Goal: Task Accomplishment & Management: Use online tool/utility

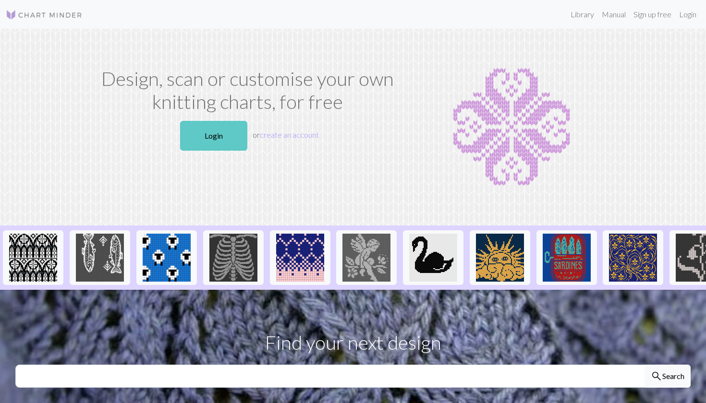
click at [216, 135] on link "Login" at bounding box center [213, 136] width 67 height 30
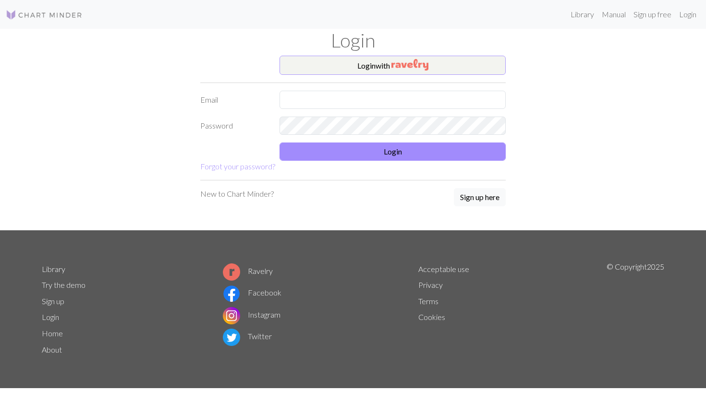
click at [376, 67] on button "Login with" at bounding box center [392, 65] width 226 height 19
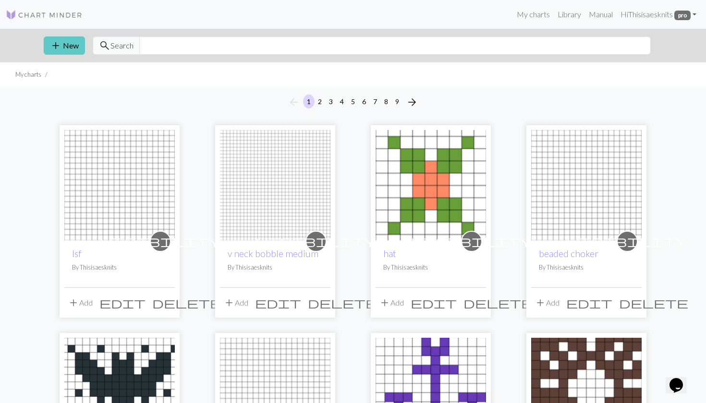
click at [63, 40] on button "add New" at bounding box center [64, 45] width 41 height 18
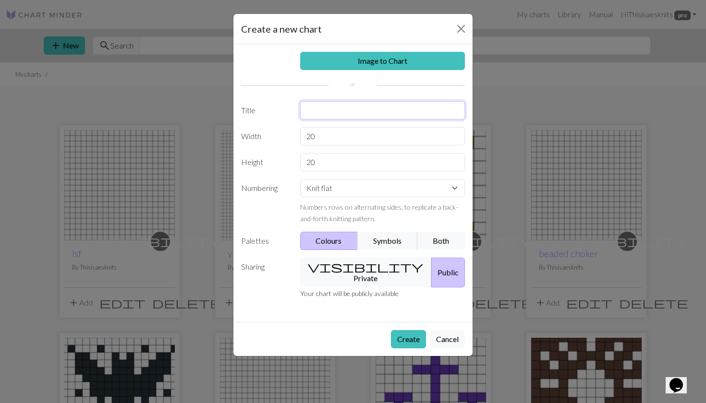
click at [353, 111] on input "text" at bounding box center [382, 110] width 165 height 18
type input "[PERSON_NAME]"
click at [345, 138] on input "20" at bounding box center [382, 136] width 165 height 18
drag, startPoint x: 345, startPoint y: 138, endPoint x: 303, endPoint y: 137, distance: 41.3
click at [303, 137] on input "20" at bounding box center [382, 136] width 165 height 18
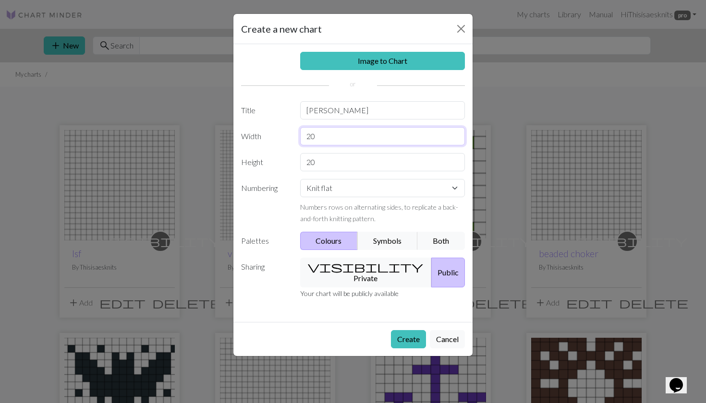
type input "7"
type input "10"
select select "round"
click at [362, 267] on button "visibility Private" at bounding box center [366, 273] width 132 height 30
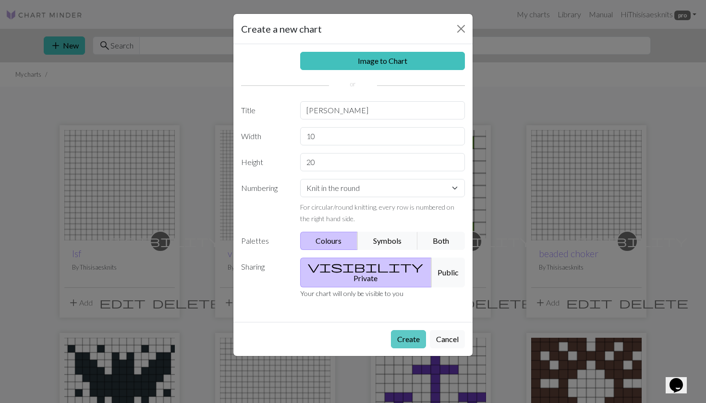
click at [403, 330] on button "Create" at bounding box center [408, 339] width 35 height 18
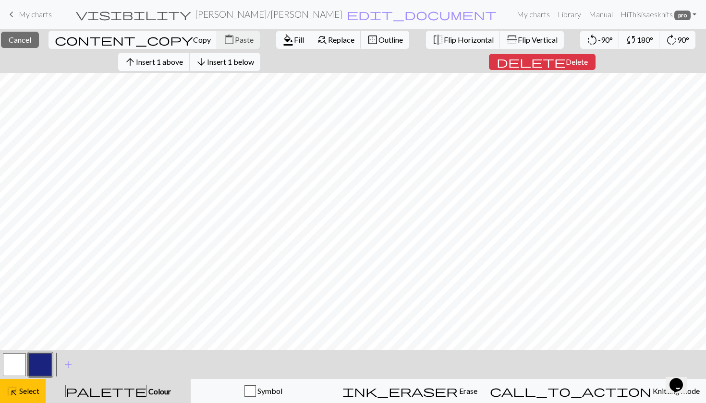
click at [155, 67] on button "arrow_upward Insert 1 above" at bounding box center [154, 62] width 72 height 18
click at [171, 63] on span "Insert 1 above" at bounding box center [159, 61] width 47 height 9
click at [183, 66] on span "Insert 2 above" at bounding box center [159, 61] width 47 height 9
click at [183, 59] on span "Insert 4 above" at bounding box center [159, 61] width 47 height 9
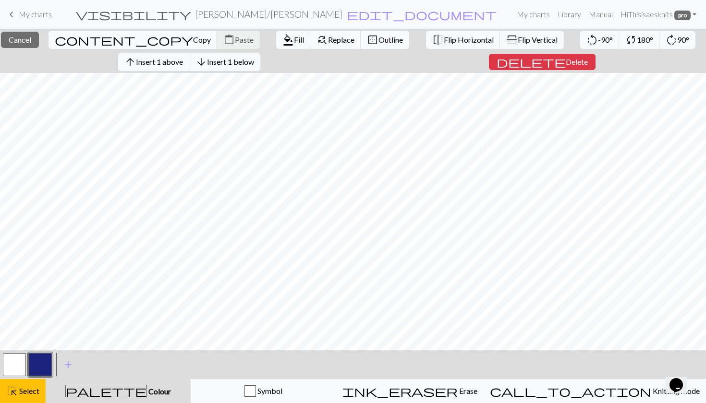
click at [38, 366] on button "button" at bounding box center [40, 364] width 23 height 23
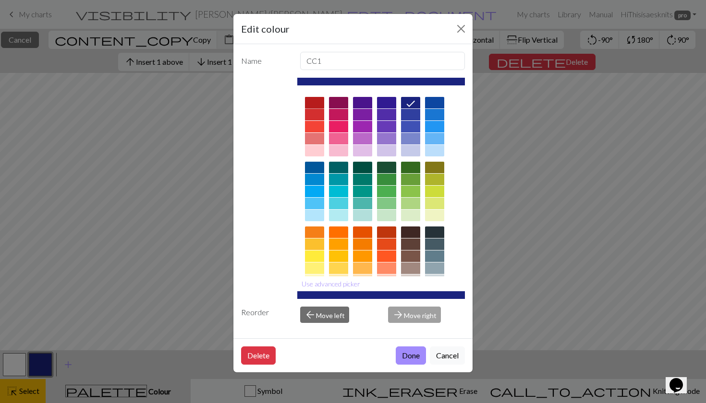
click at [314, 103] on div at bounding box center [314, 103] width 19 height 12
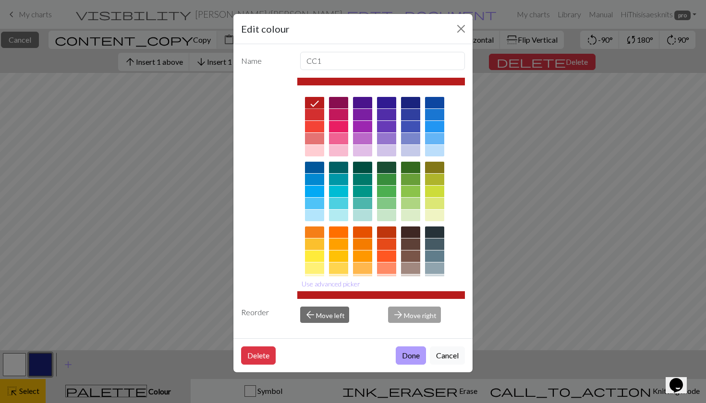
click at [418, 352] on button "Done" at bounding box center [410, 356] width 30 height 18
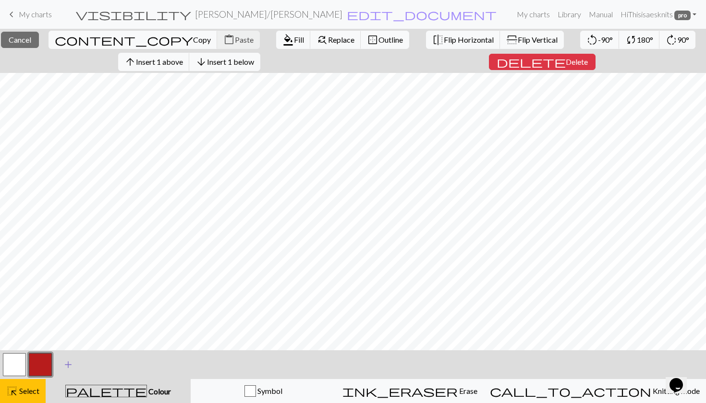
click at [68, 366] on span "add" at bounding box center [68, 364] width 12 height 13
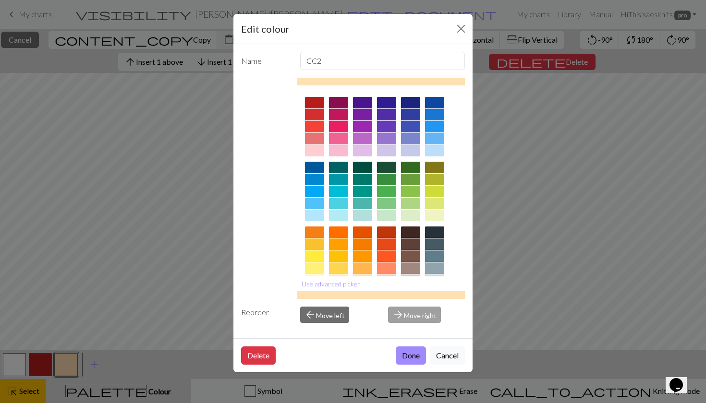
click at [413, 103] on div at bounding box center [410, 103] width 19 height 12
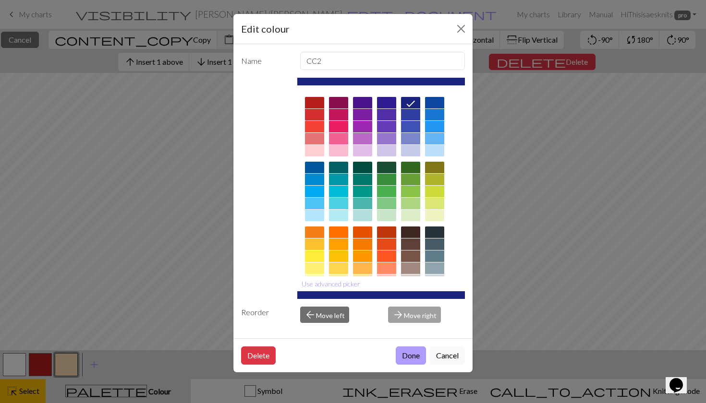
click at [411, 356] on button "Done" at bounding box center [410, 356] width 30 height 18
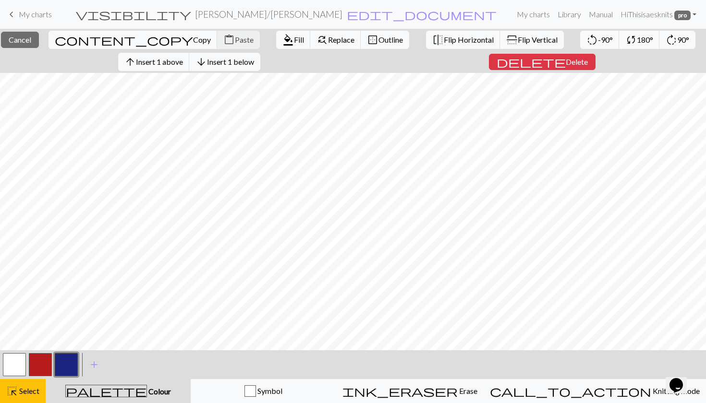
click at [71, 365] on button "button" at bounding box center [66, 364] width 23 height 23
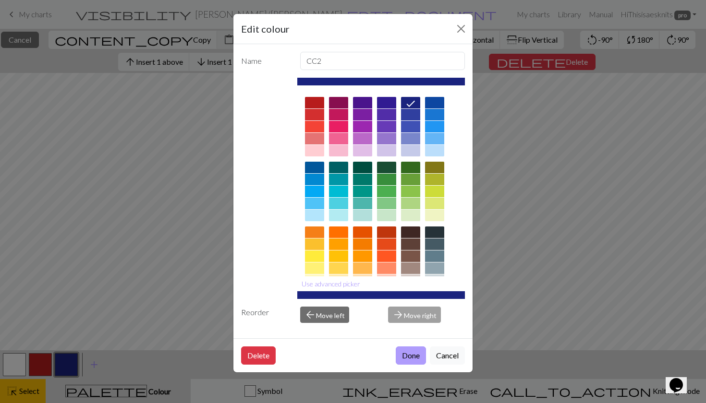
click at [415, 357] on button "Done" at bounding box center [410, 356] width 30 height 18
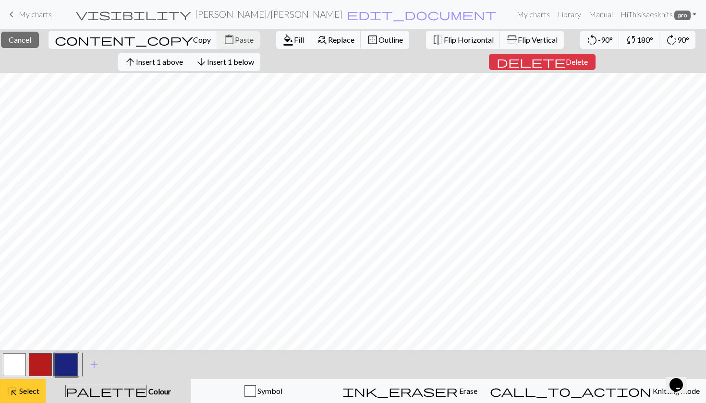
click at [11, 398] on button "highlight_alt Select Select" at bounding box center [23, 391] width 46 height 24
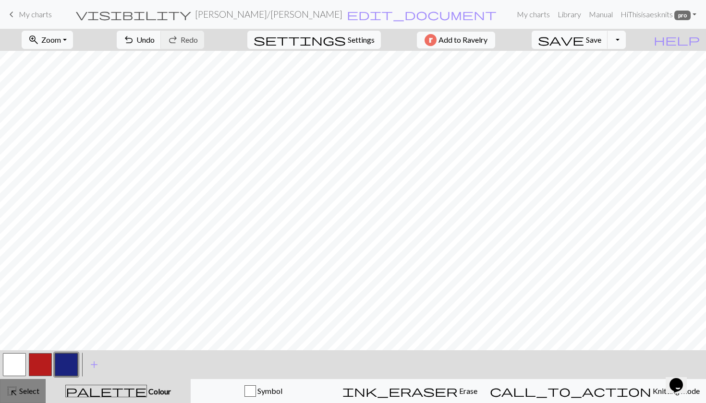
scroll to position [12, 0]
click at [70, 354] on button "button" at bounding box center [66, 364] width 23 height 23
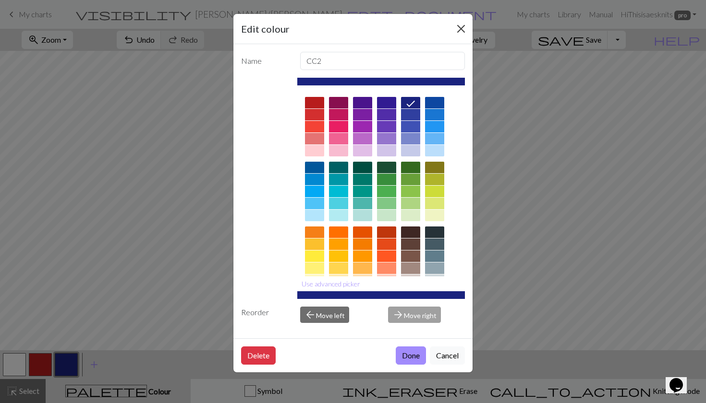
click at [461, 26] on button "Close" at bounding box center [460, 28] width 15 height 15
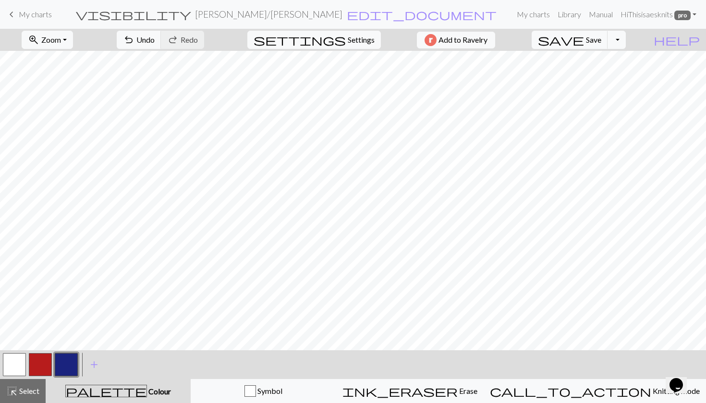
click at [12, 359] on button "button" at bounding box center [14, 364] width 23 height 23
click at [18, 357] on button "button" at bounding box center [14, 364] width 23 height 23
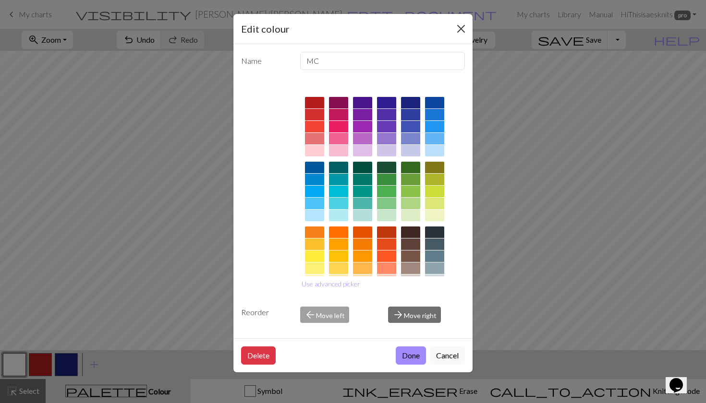
click at [463, 28] on button "Close" at bounding box center [460, 28] width 15 height 15
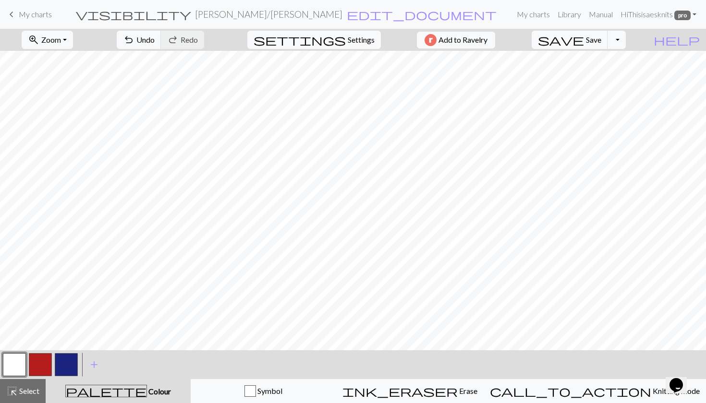
click at [295, 65] on div "zoom_in Zoom Zoom Fit all Fit width Fit height 50% 100% 150% 200% undo Undo Und…" at bounding box center [353, 216] width 706 height 374
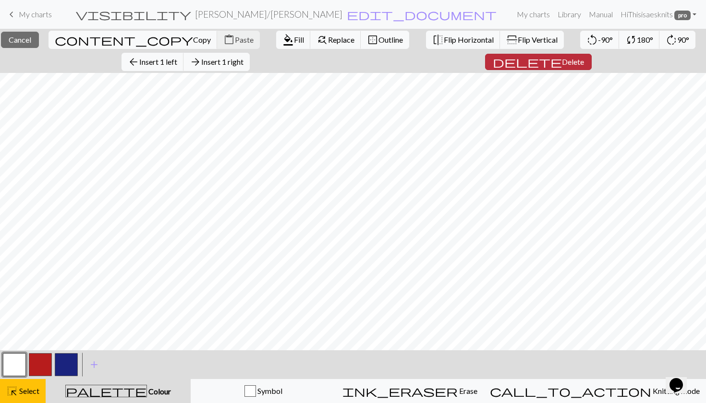
click at [562, 63] on span "Delete" at bounding box center [573, 61] width 22 height 9
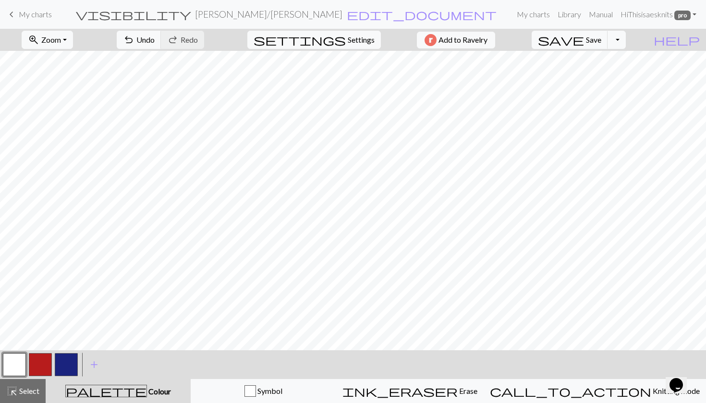
click at [70, 359] on button "button" at bounding box center [66, 364] width 23 height 23
click at [19, 361] on button "button" at bounding box center [14, 364] width 23 height 23
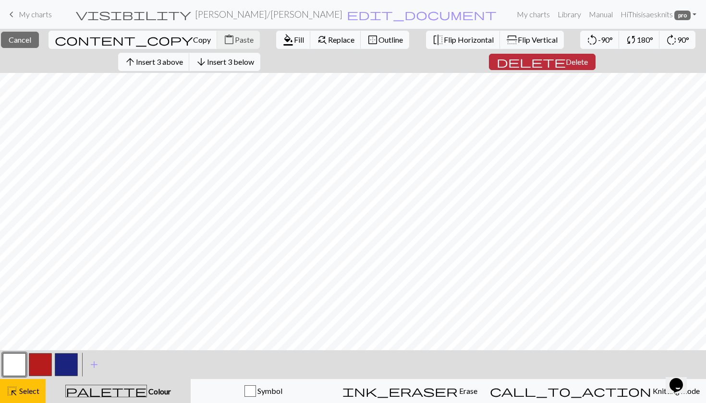
click at [565, 65] on span "Delete" at bounding box center [576, 61] width 22 height 9
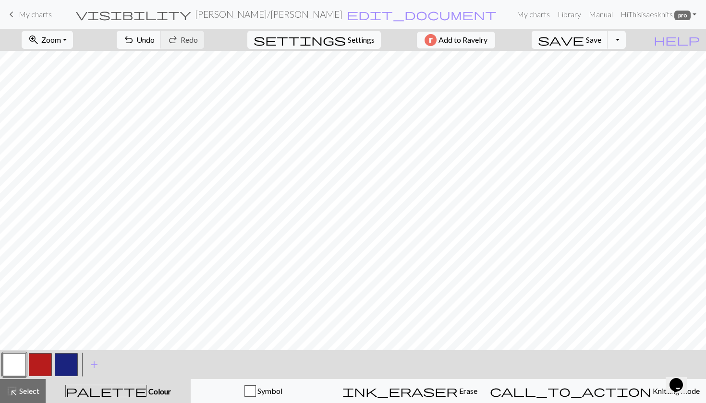
scroll to position [0, 0]
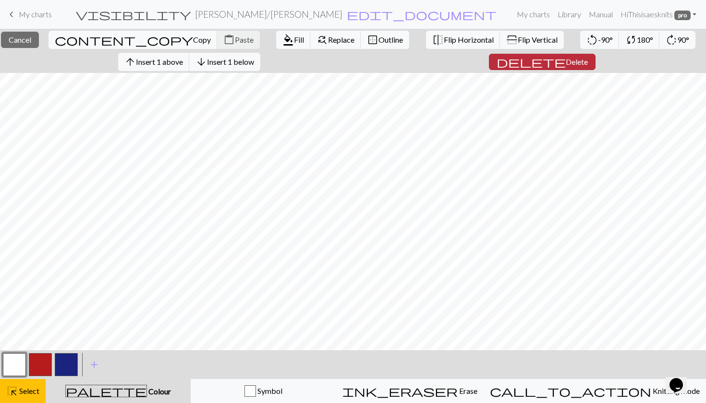
click at [565, 59] on span "Delete" at bounding box center [576, 61] width 22 height 9
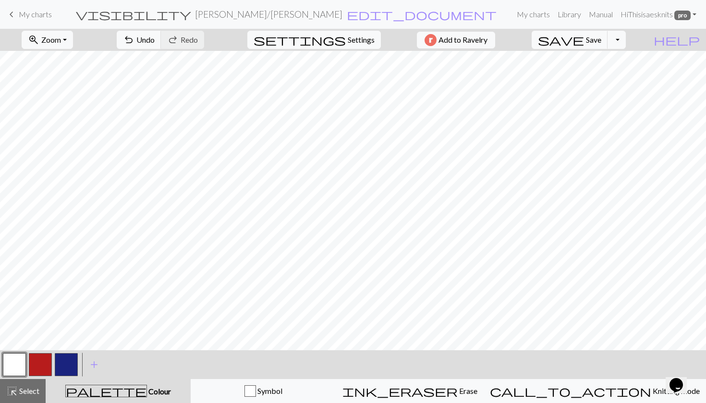
click at [17, 355] on button "button" at bounding box center [14, 364] width 23 height 23
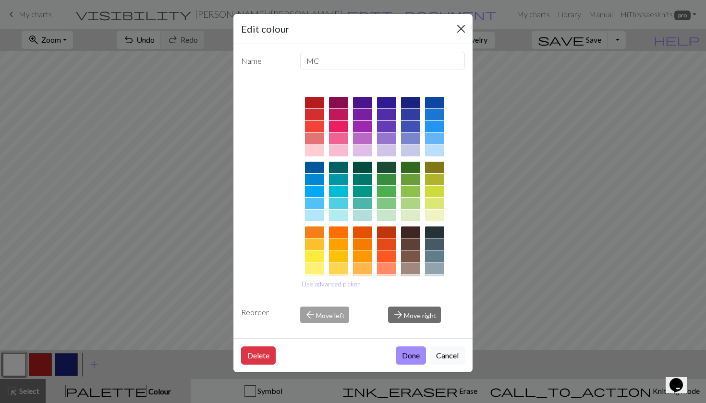
click at [460, 26] on button "Close" at bounding box center [460, 28] width 15 height 15
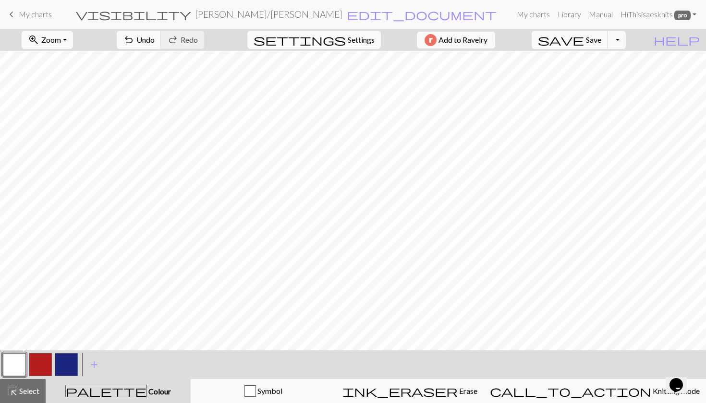
click at [354, 37] on span "Settings" at bounding box center [360, 40] width 27 height 12
select select "aran"
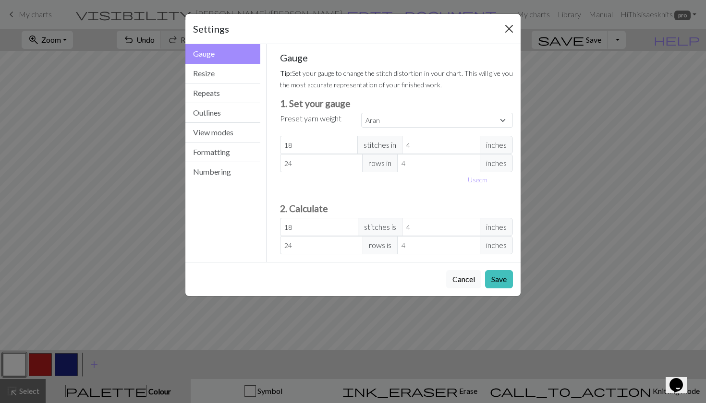
click at [503, 27] on button "Close" at bounding box center [508, 28] width 15 height 15
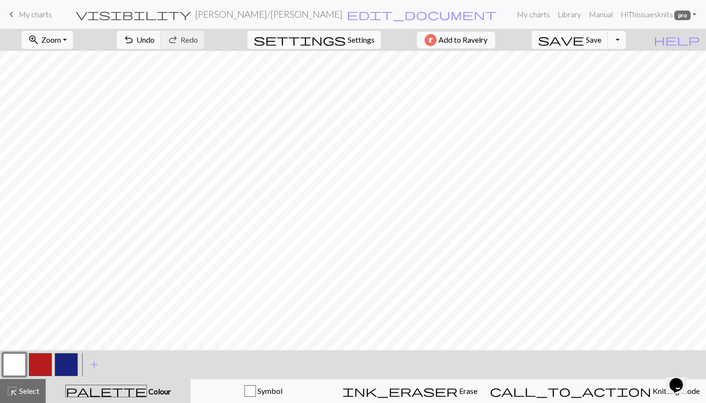
click at [57, 367] on button "button" at bounding box center [66, 364] width 23 height 23
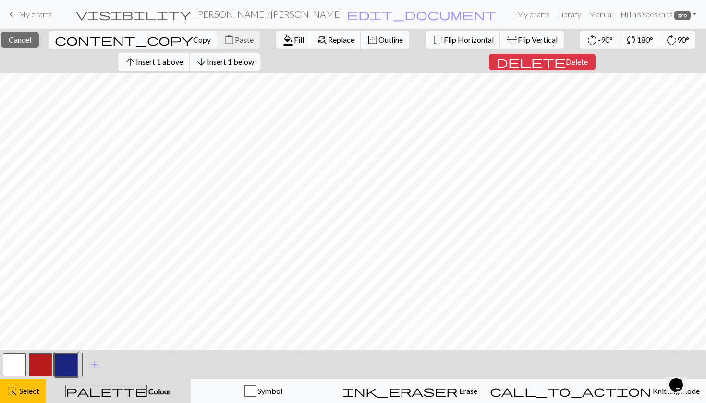
click at [182, 61] on span "Insert 1 above" at bounding box center [159, 61] width 47 height 9
click at [176, 59] on span "Insert 1 above" at bounding box center [159, 61] width 47 height 9
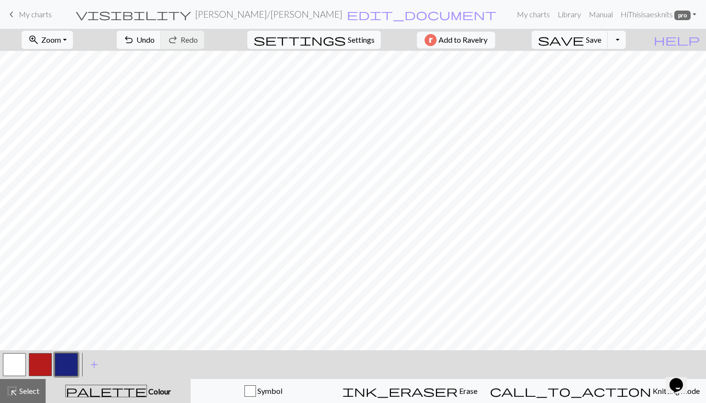
click at [73, 368] on button "button" at bounding box center [66, 364] width 23 height 23
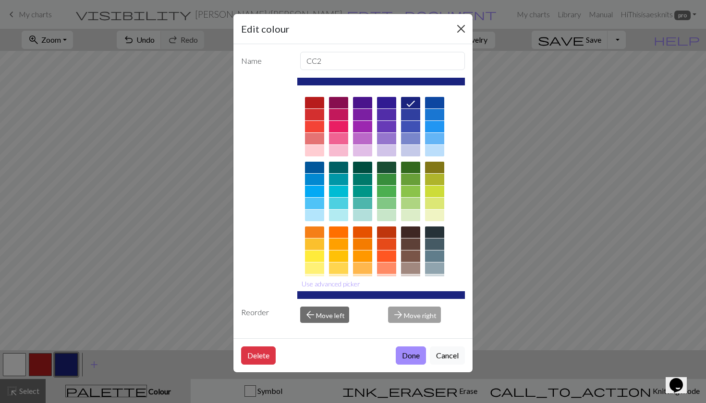
click at [461, 32] on button "Close" at bounding box center [460, 28] width 15 height 15
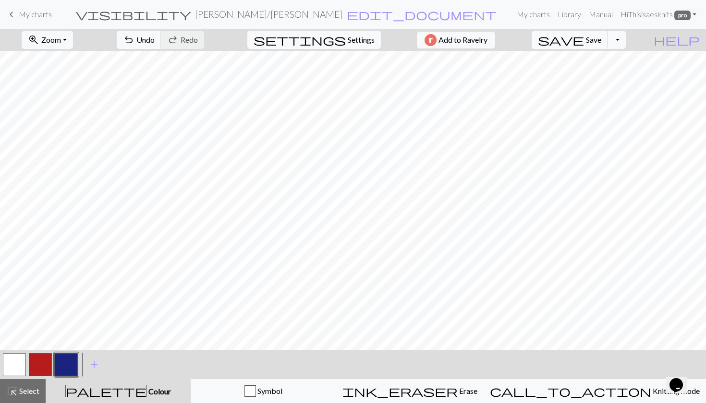
click at [17, 359] on button "button" at bounding box center [14, 364] width 23 height 23
click at [24, 357] on button "button" at bounding box center [14, 364] width 23 height 23
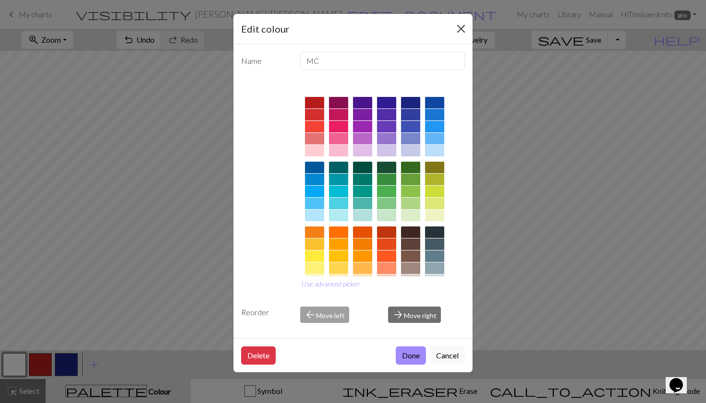
click at [463, 25] on button "Close" at bounding box center [460, 28] width 15 height 15
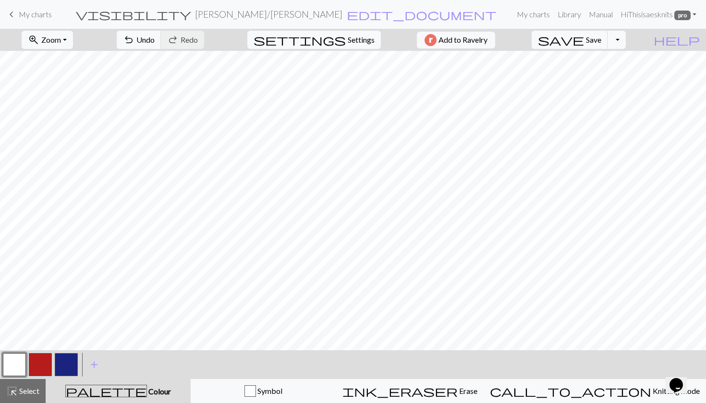
click at [63, 370] on button "button" at bounding box center [66, 364] width 23 height 23
click at [16, 360] on button "button" at bounding box center [14, 364] width 23 height 23
click at [15, 365] on button "button" at bounding box center [14, 364] width 23 height 23
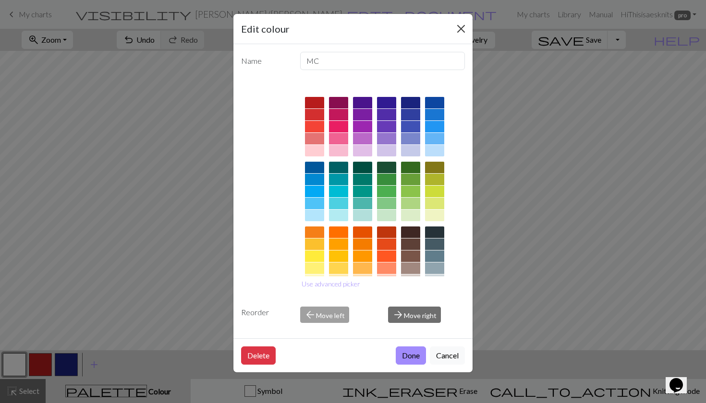
click at [458, 31] on button "Close" at bounding box center [460, 28] width 15 height 15
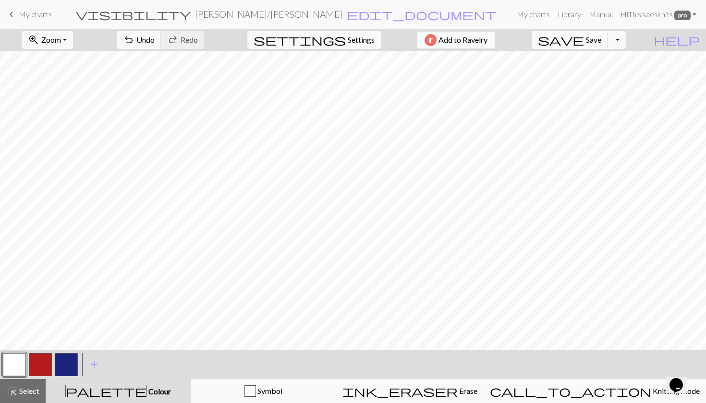
click at [302, 68] on div "zoom_in Zoom Zoom Fit all Fit width Fit height 50% 100% 150% 200% undo Undo Und…" at bounding box center [353, 216] width 706 height 374
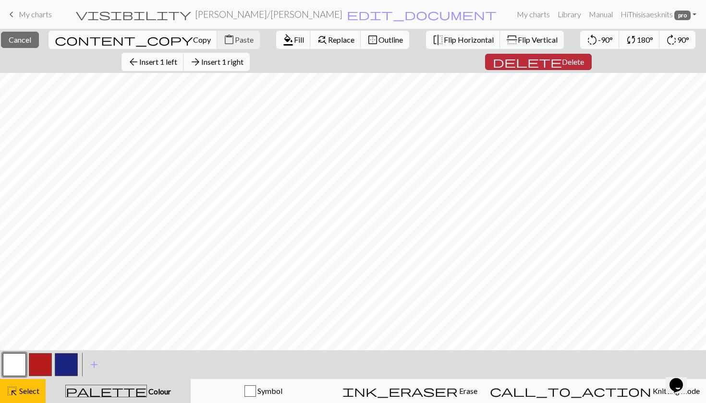
click at [562, 61] on span "Delete" at bounding box center [573, 61] width 22 height 9
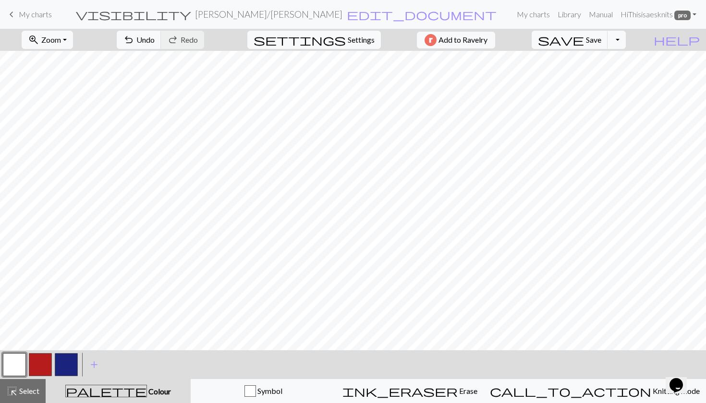
click at [14, 371] on button "button" at bounding box center [14, 364] width 23 height 23
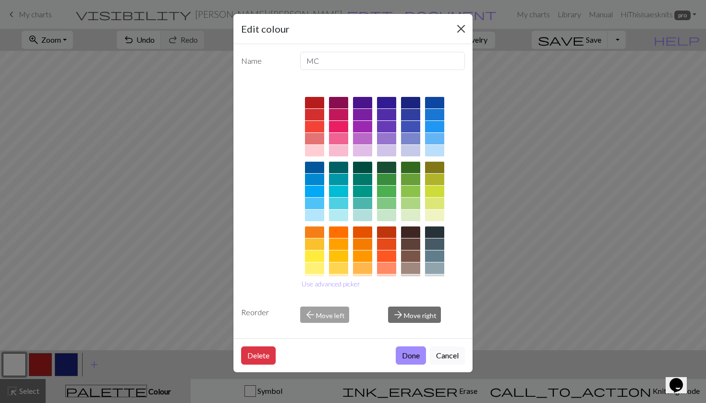
click at [463, 29] on button "Close" at bounding box center [460, 28] width 15 height 15
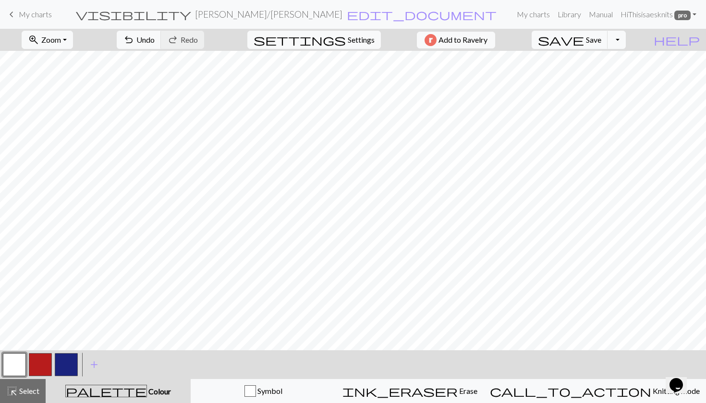
click at [43, 363] on button "button" at bounding box center [40, 364] width 23 height 23
click at [23, 361] on button "button" at bounding box center [14, 364] width 23 height 23
click at [74, 359] on button "button" at bounding box center [66, 364] width 23 height 23
click at [21, 366] on button "button" at bounding box center [14, 364] width 23 height 23
click at [64, 361] on button "button" at bounding box center [66, 364] width 23 height 23
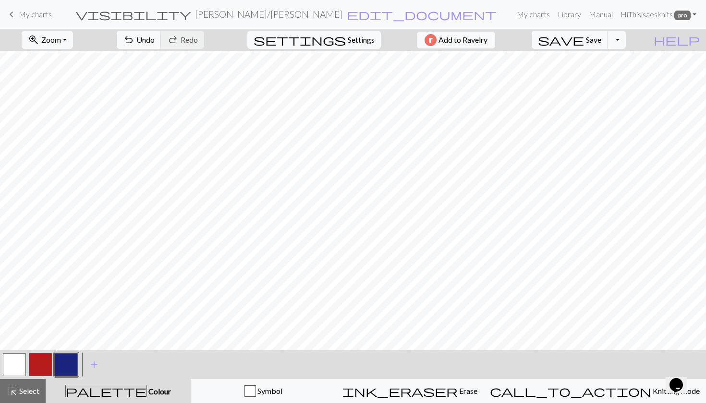
click at [20, 362] on button "button" at bounding box center [14, 364] width 23 height 23
click at [363, 35] on span "Settings" at bounding box center [360, 40] width 27 height 12
select select "aran"
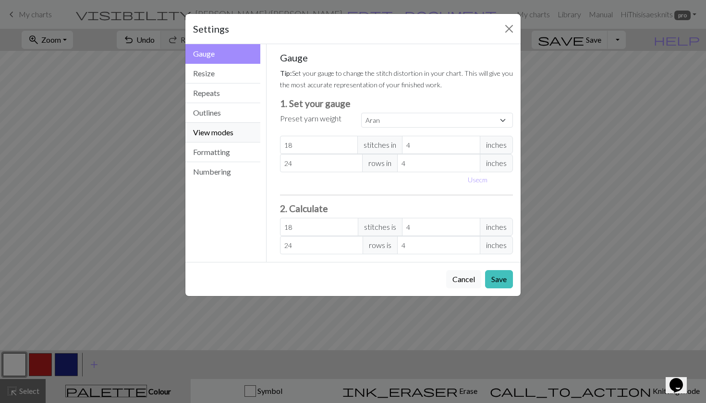
click at [231, 134] on button "View modes" at bounding box center [222, 133] width 75 height 20
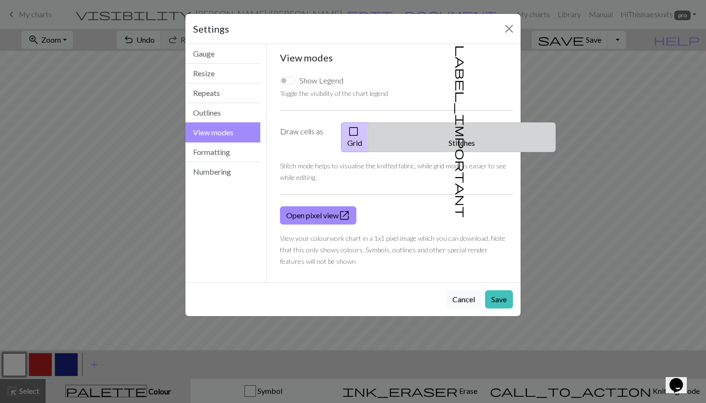
click at [454, 131] on span "label_important" at bounding box center [460, 131] width 13 height 173
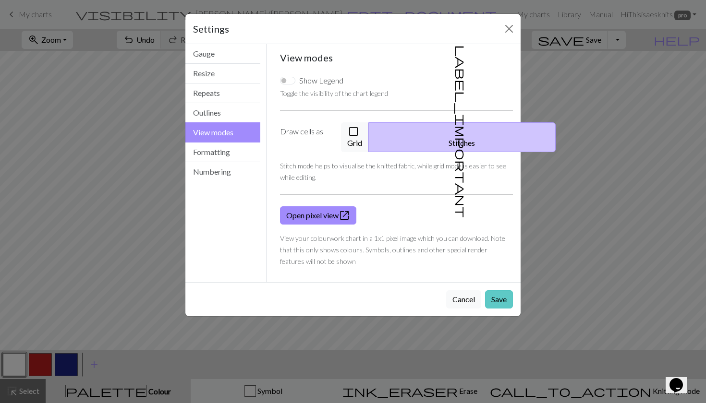
click at [498, 290] on button "Save" at bounding box center [499, 299] width 28 height 18
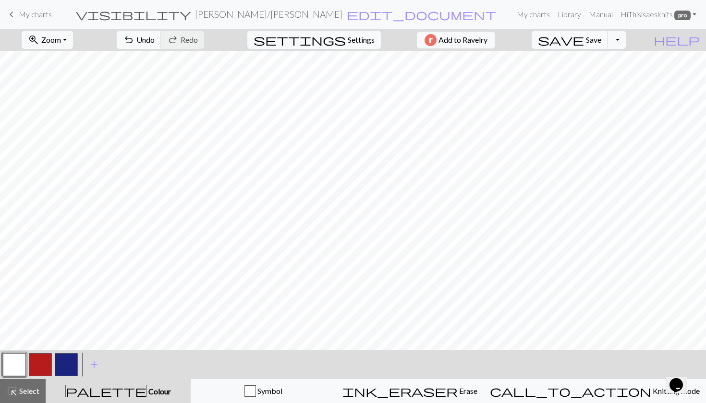
click at [70, 367] on button "button" at bounding box center [66, 364] width 23 height 23
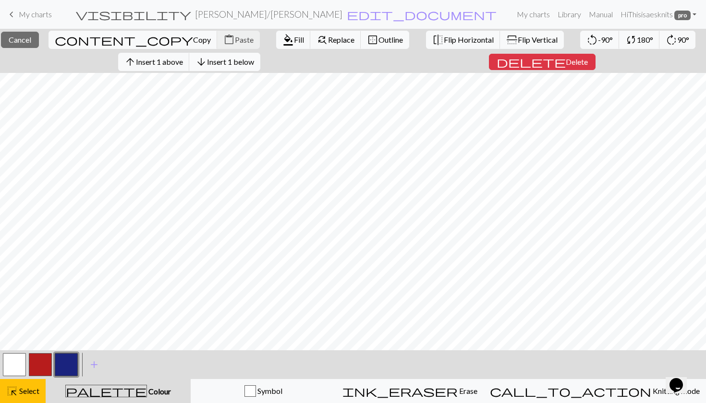
click at [237, 60] on span "Insert 1 below" at bounding box center [230, 61] width 47 height 9
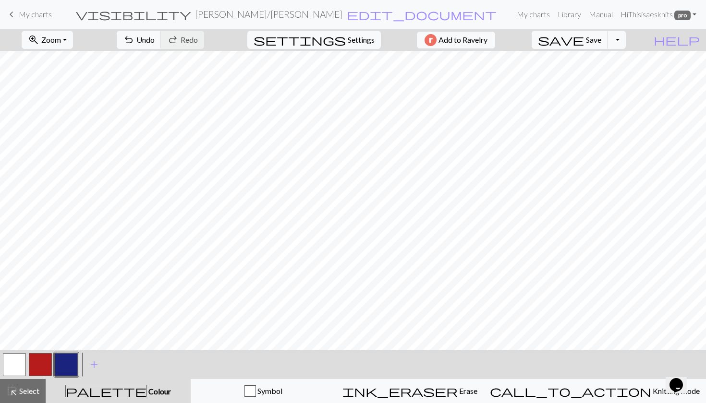
click at [62, 366] on button "button" at bounding box center [66, 364] width 23 height 23
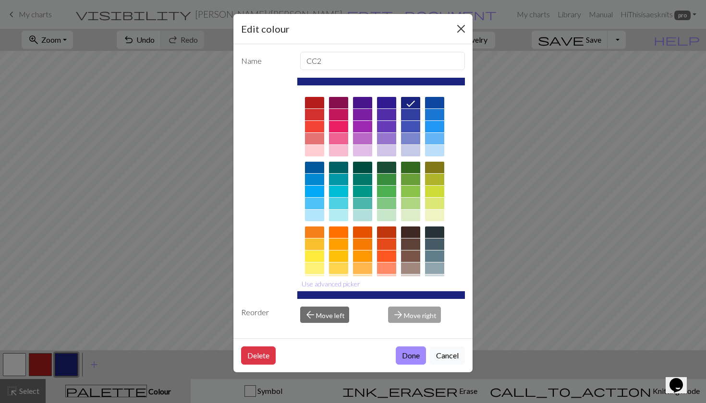
click at [465, 34] on button "Close" at bounding box center [460, 28] width 15 height 15
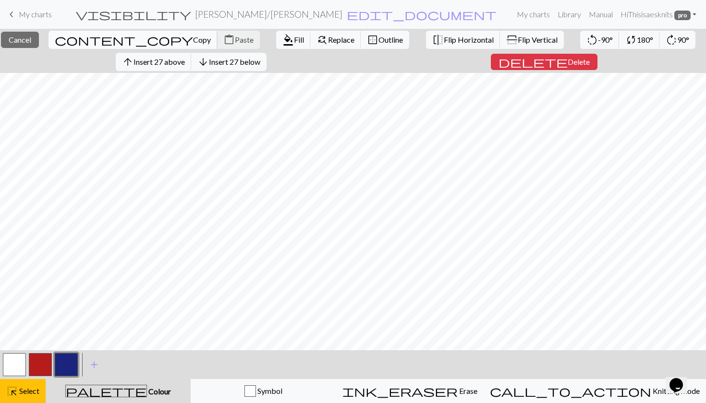
click at [193, 41] on span "Copy" at bounding box center [202, 39] width 18 height 9
click at [30, 396] on div "highlight_alt Select Select" at bounding box center [22, 391] width 33 height 12
click at [308, 64] on div "close Cancel content_copy Copy content_paste Paste format_color_fill Fill find_…" at bounding box center [353, 216] width 706 height 374
click at [313, 67] on div "close Cancel content_copy Copy content_paste Paste format_color_fill Fill find_…" at bounding box center [353, 51] width 706 height 44
click at [173, 62] on span "Insert 7 left" at bounding box center [158, 61] width 38 height 9
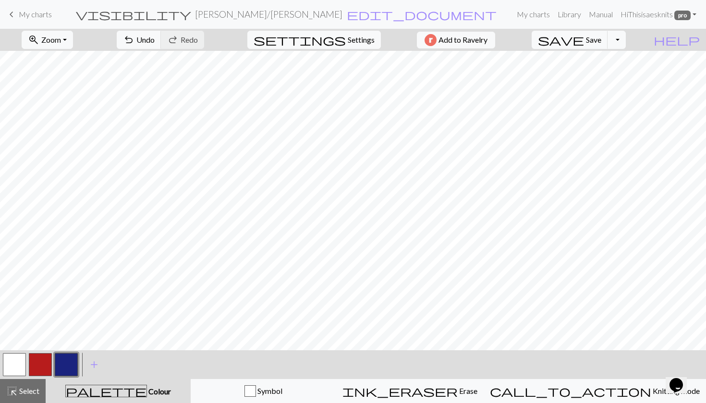
click at [262, 66] on div "zoom_in Zoom Zoom Fit all Fit width Fit height 50% 100% 150% 200% undo Undo Und…" at bounding box center [353, 216] width 706 height 374
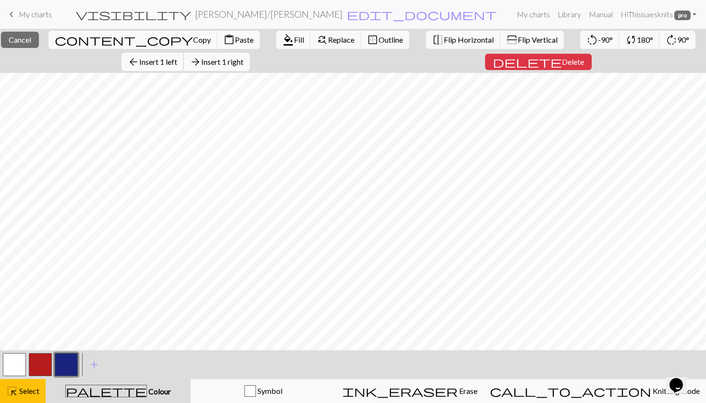
click at [177, 59] on span "Insert 1 left" at bounding box center [158, 61] width 38 height 9
click at [235, 41] on span "Paste" at bounding box center [244, 39] width 19 height 9
click at [562, 62] on span "Delete" at bounding box center [573, 61] width 22 height 9
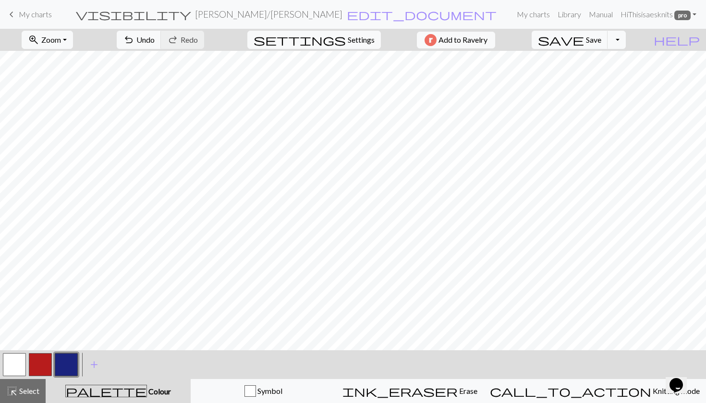
click at [16, 365] on button "button" at bounding box center [14, 364] width 23 height 23
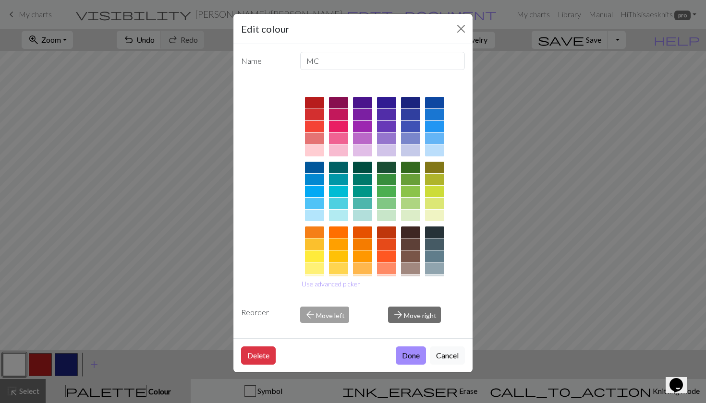
click at [316, 99] on div at bounding box center [314, 103] width 19 height 12
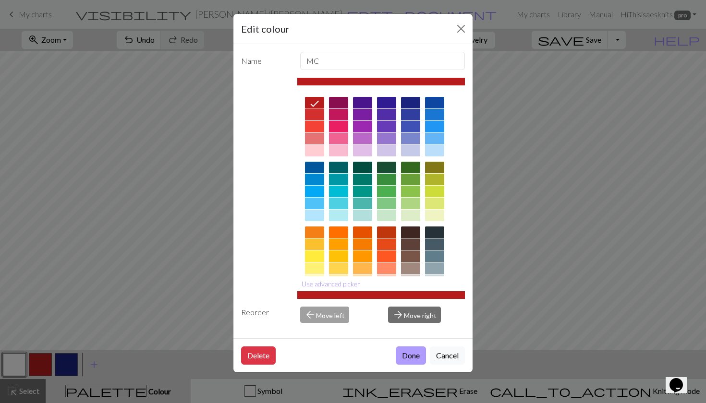
click at [404, 358] on button "Done" at bounding box center [410, 356] width 30 height 18
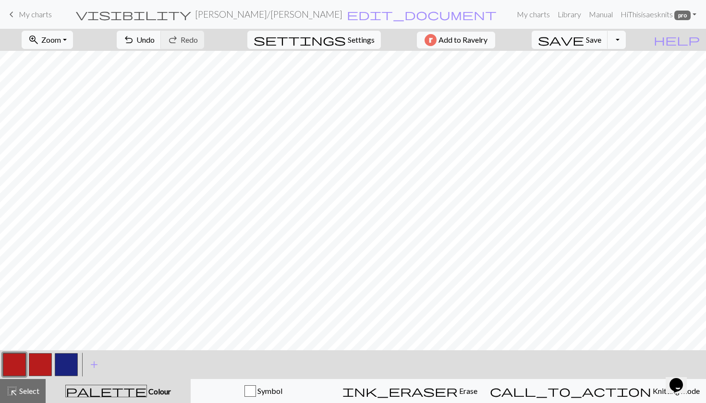
click at [45, 361] on button "button" at bounding box center [40, 364] width 23 height 23
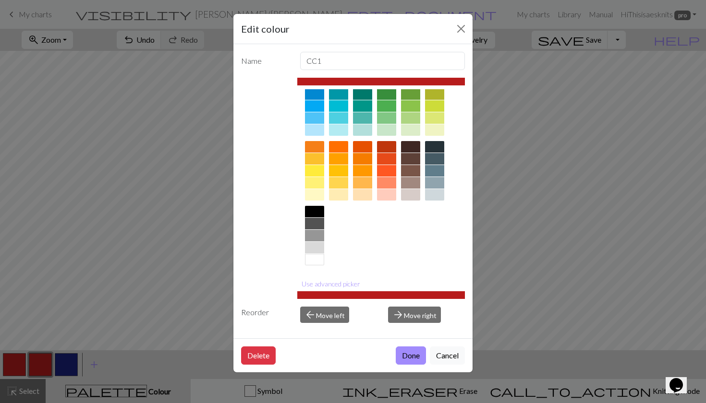
scroll to position [85, 0]
click at [310, 260] on div at bounding box center [314, 260] width 19 height 12
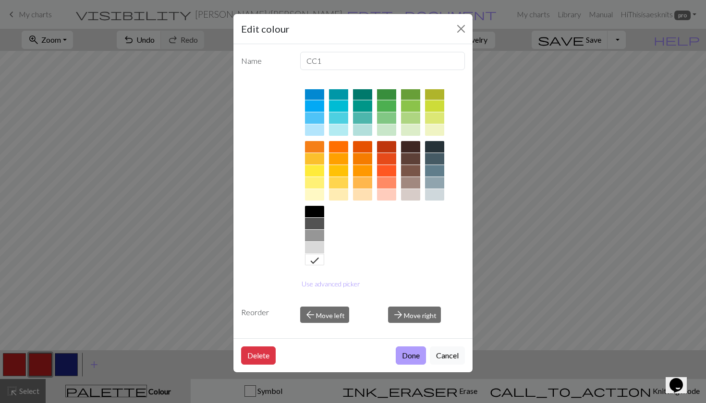
click at [416, 355] on button "Done" at bounding box center [410, 356] width 30 height 18
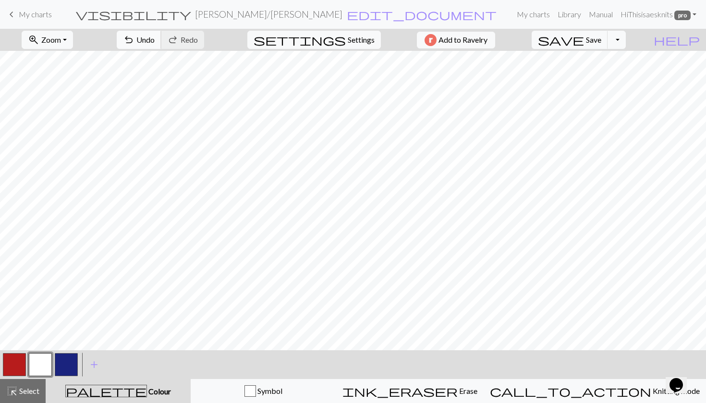
click at [134, 39] on span "undo" at bounding box center [129, 39] width 12 height 13
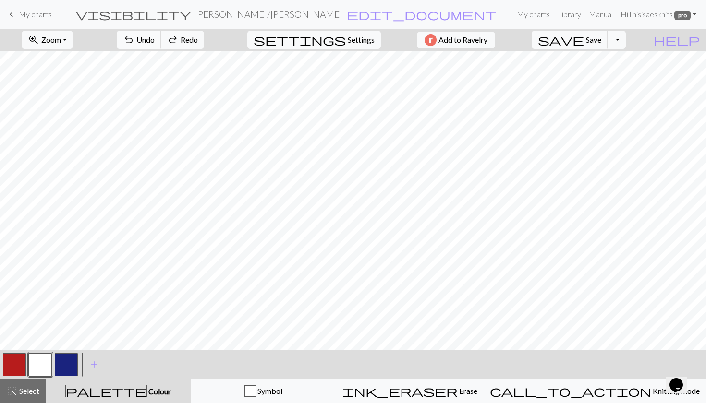
click at [134, 39] on span "undo" at bounding box center [129, 39] width 12 height 13
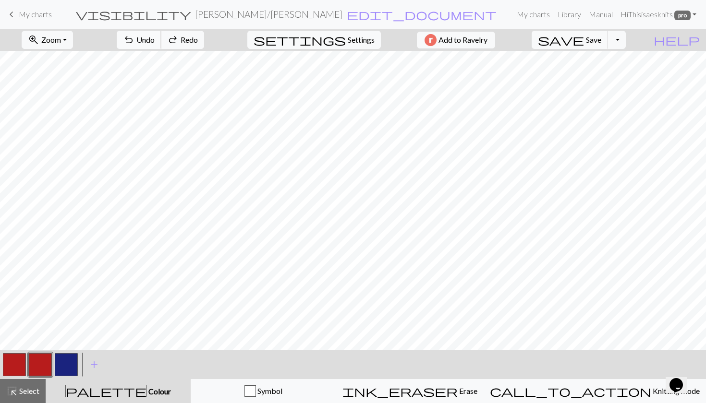
click at [134, 39] on span "undo" at bounding box center [129, 39] width 12 height 13
click at [601, 44] on span "Save" at bounding box center [593, 39] width 15 height 9
click at [601, 43] on span "Save" at bounding box center [593, 39] width 15 height 9
